Goal: Task Accomplishment & Management: Complete application form

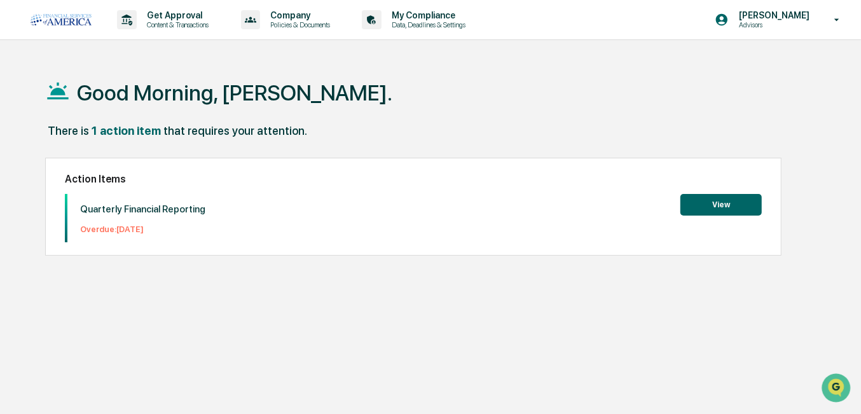
click at [716, 203] on button "View" at bounding box center [721, 205] width 81 height 22
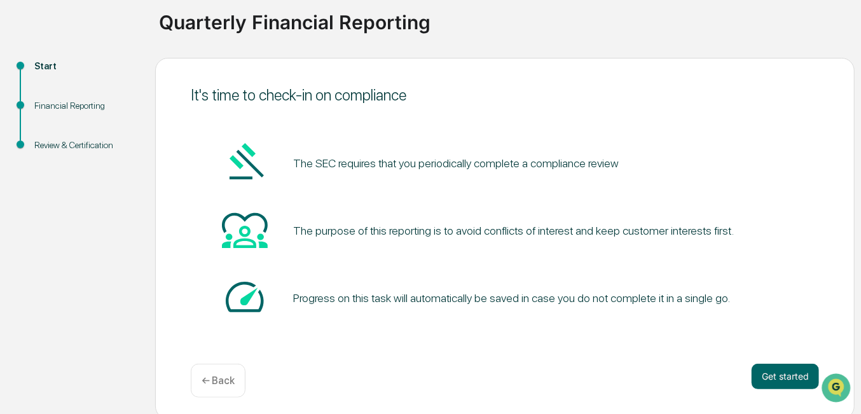
scroll to position [98, 0]
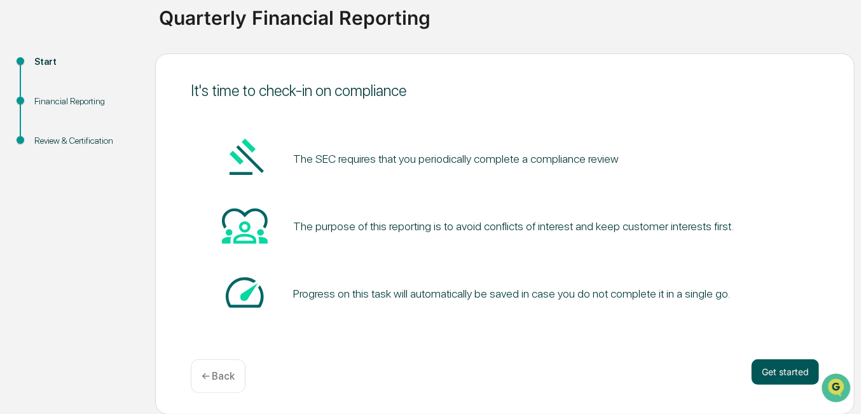
click at [775, 371] on button "Get started" at bounding box center [785, 371] width 67 height 25
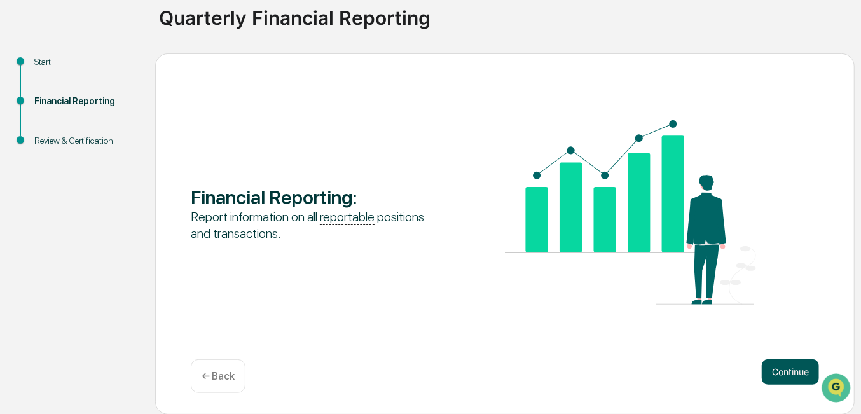
click at [786, 376] on button "Continue" at bounding box center [790, 371] width 57 height 25
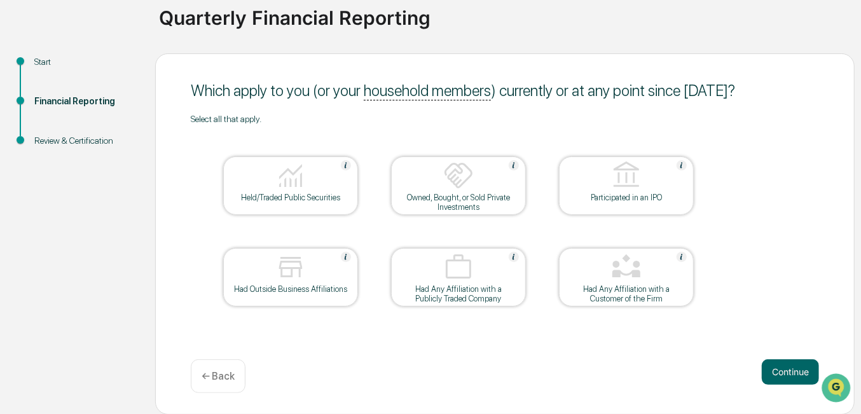
click at [454, 185] on img at bounding box center [458, 175] width 31 height 31
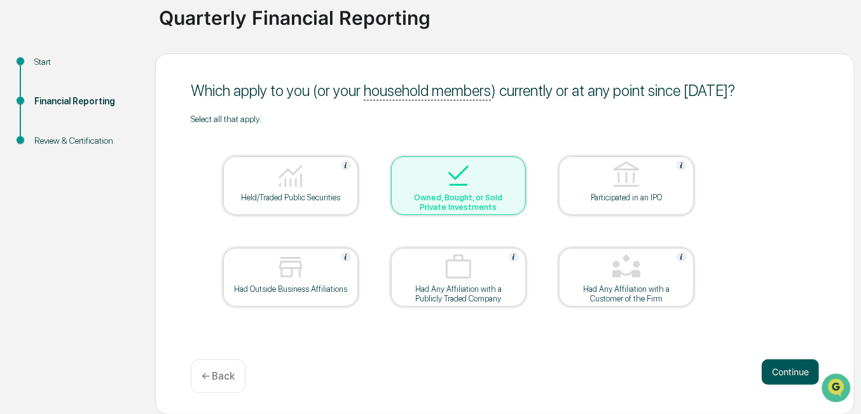
click at [783, 367] on button "Continue" at bounding box center [790, 371] width 57 height 25
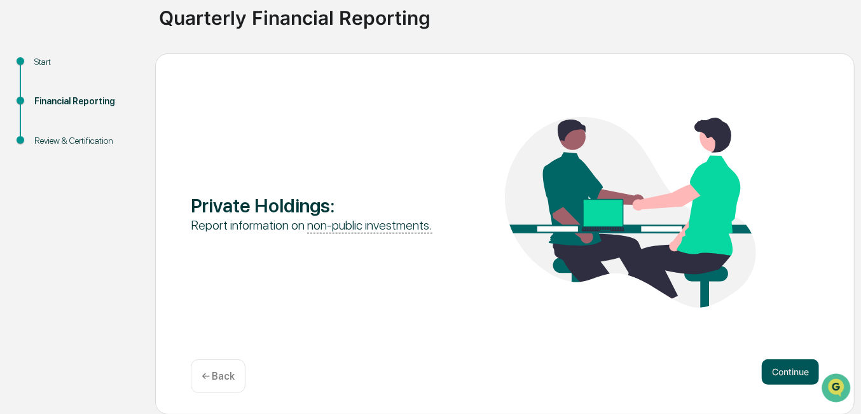
click at [784, 368] on button "Continue" at bounding box center [790, 371] width 57 height 25
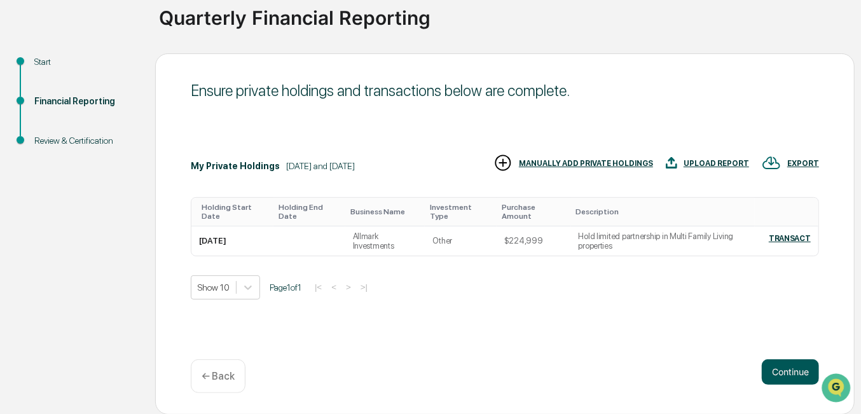
click at [789, 373] on button "Continue" at bounding box center [790, 371] width 57 height 25
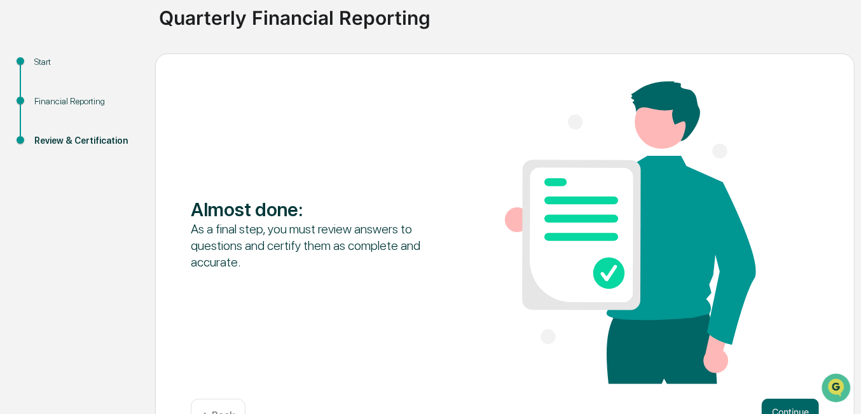
scroll to position [137, 0]
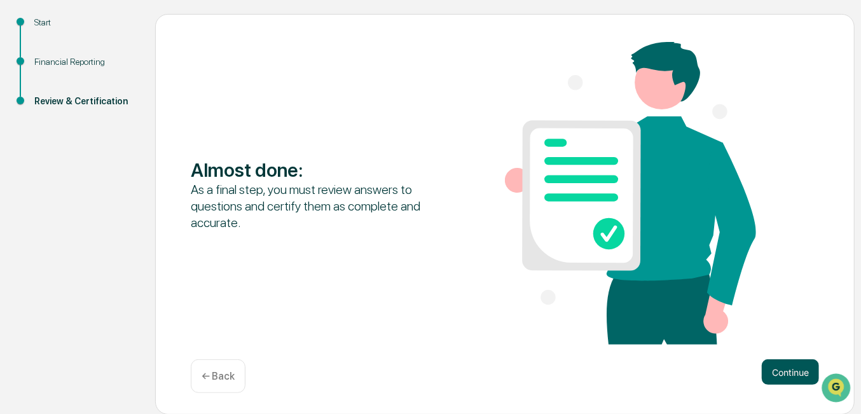
click at [789, 368] on button "Continue" at bounding box center [790, 371] width 57 height 25
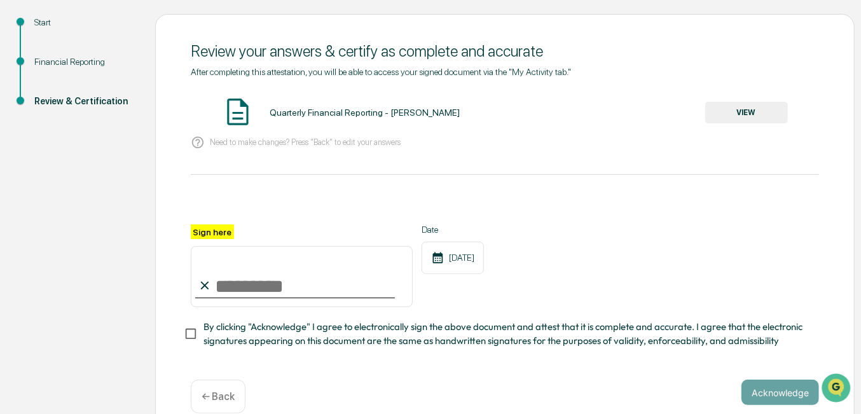
click at [217, 289] on input "Sign here" at bounding box center [302, 276] width 222 height 61
type input "**********"
click at [473, 281] on div "Date [DATE]" at bounding box center [453, 266] width 62 height 83
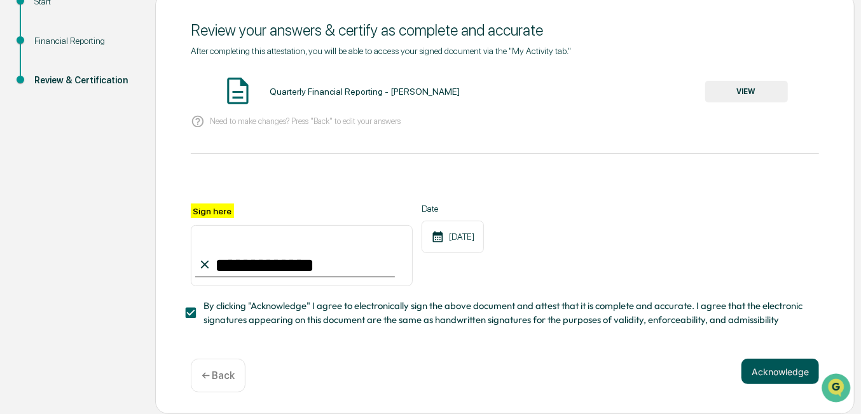
click at [776, 368] on button "Acknowledge" at bounding box center [781, 371] width 78 height 25
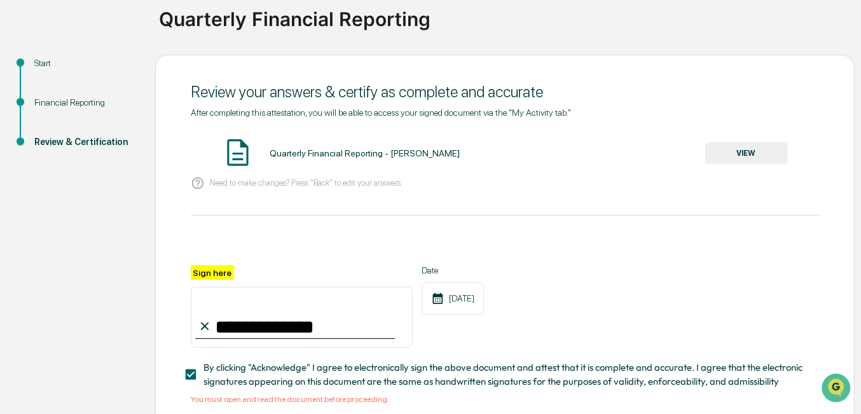
scroll to position [178, 0]
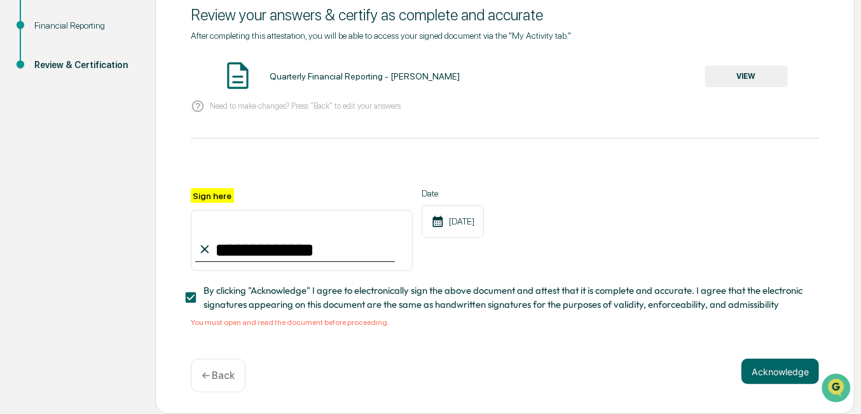
click at [741, 77] on button "VIEW" at bounding box center [746, 77] width 83 height 22
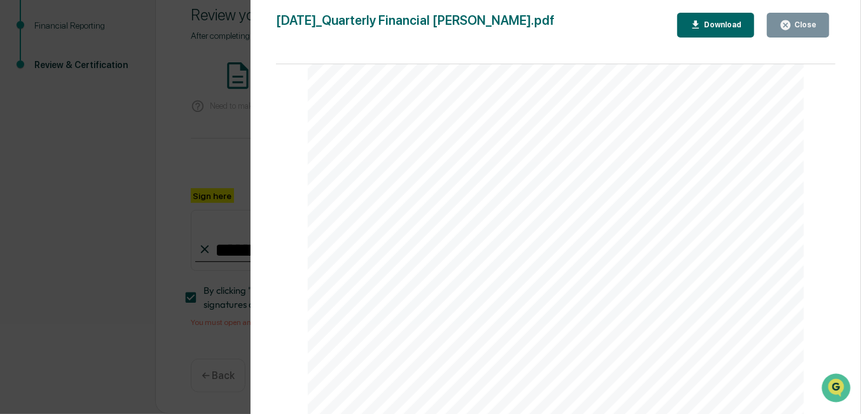
scroll to position [1870, 0]
click at [791, 24] on icon "button" at bounding box center [786, 25] width 10 height 10
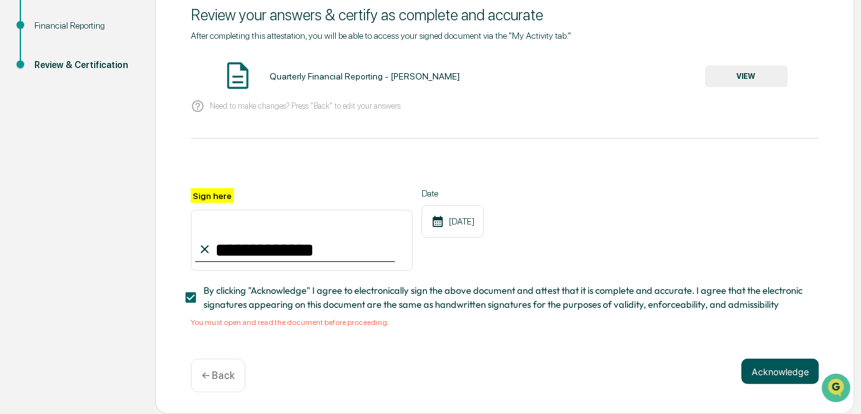
click at [768, 366] on button "Acknowledge" at bounding box center [781, 371] width 78 height 25
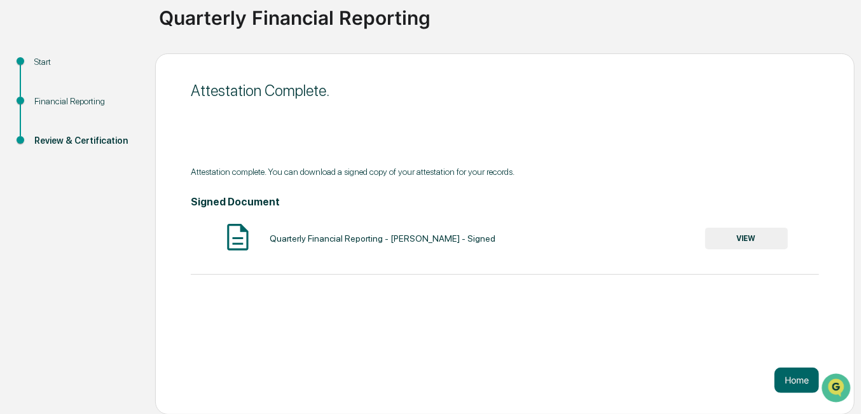
click at [745, 237] on button "VIEW" at bounding box center [746, 239] width 83 height 22
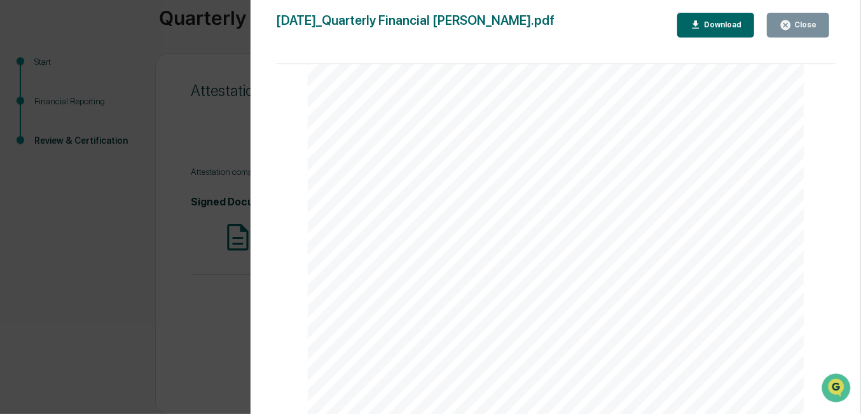
scroll to position [2554, 0]
click at [803, 29] on div "Close" at bounding box center [804, 24] width 25 height 9
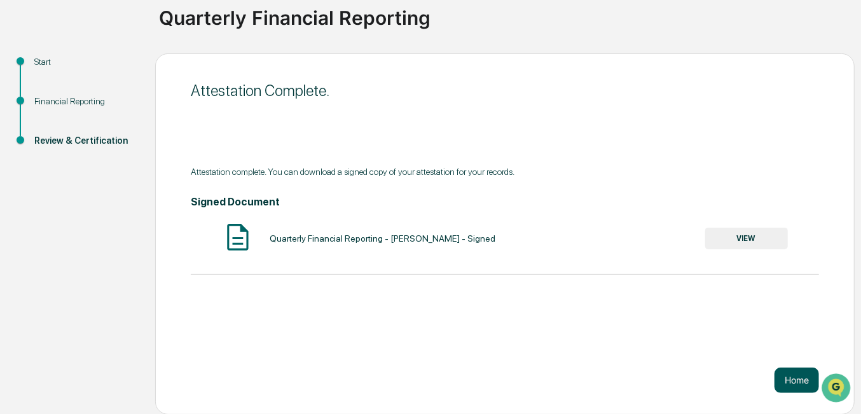
click at [798, 377] on button "Home" at bounding box center [797, 380] width 45 height 25
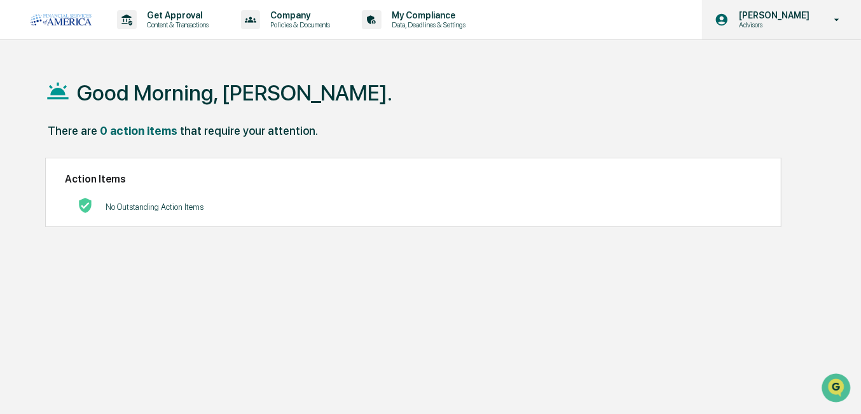
click at [835, 20] on icon at bounding box center [837, 20] width 22 height 12
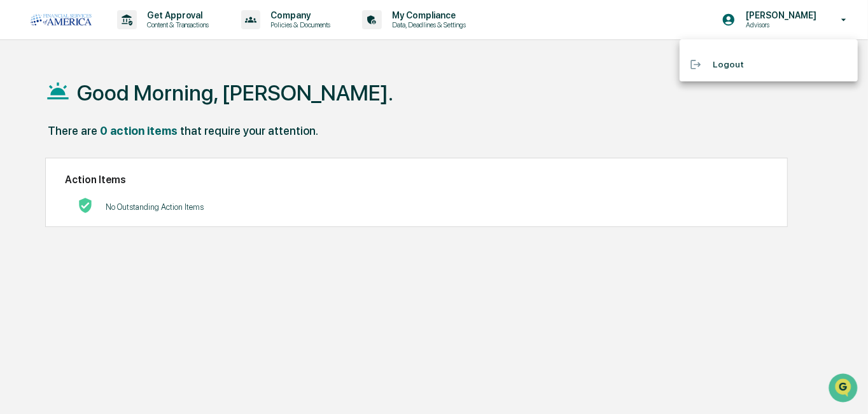
click at [719, 61] on li "Logout" at bounding box center [768, 65] width 178 height 24
